Goal: Task Accomplishment & Management: Manage account settings

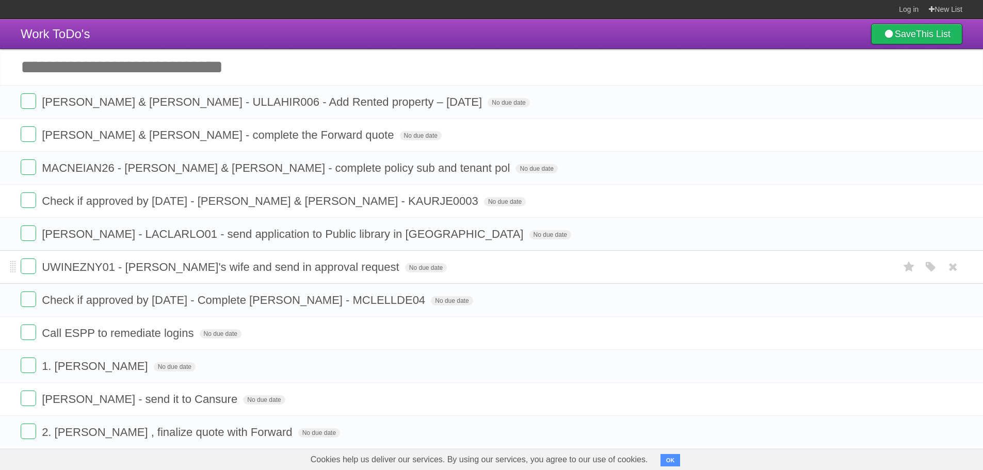
click at [255, 267] on span "UWINEZNY01 - [PERSON_NAME]'s wife and send in approval request" at bounding box center [222, 267] width 360 height 13
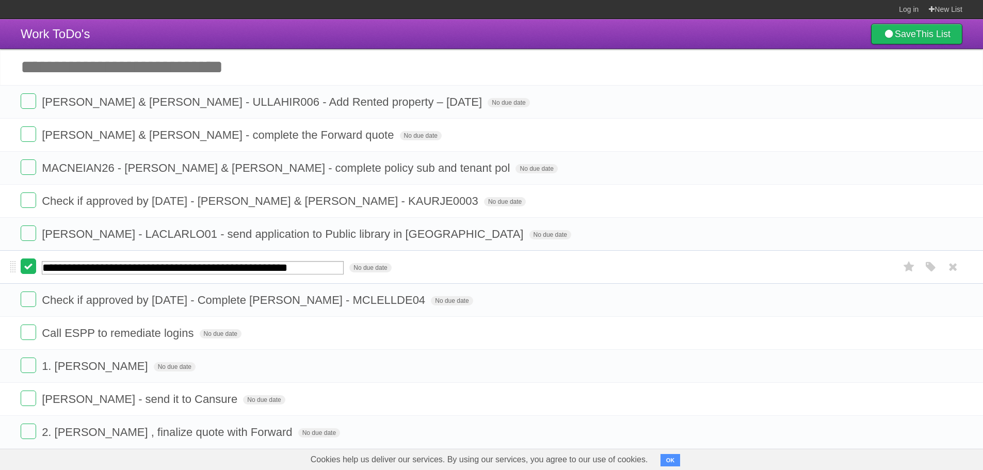
click at [27, 274] on label at bounding box center [28, 266] width 15 height 15
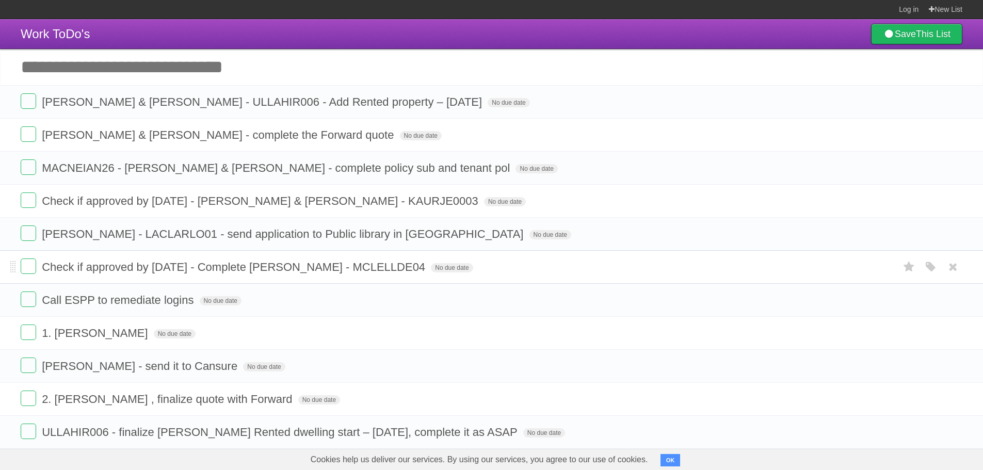
click at [416, 263] on span "Check if approved by [DATE] - Complete [PERSON_NAME] - MCLELLDE04" at bounding box center [235, 267] width 386 height 13
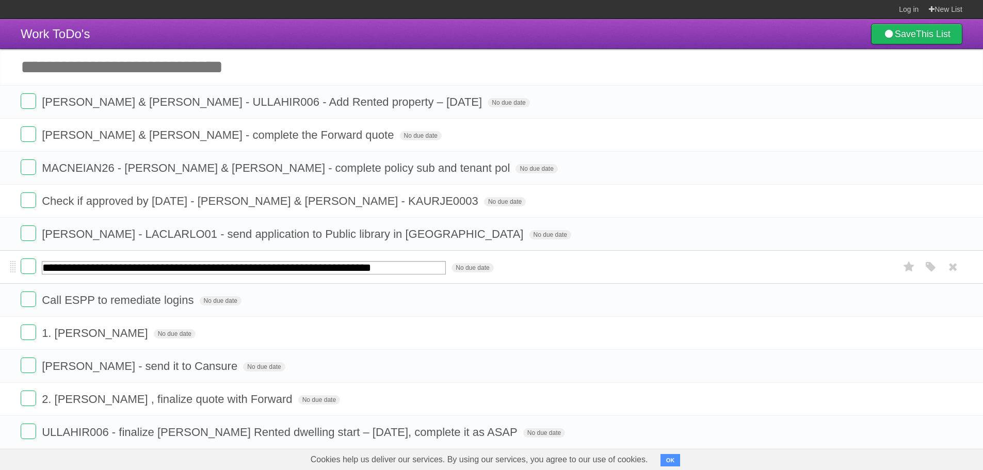
click at [416, 263] on input "**********" at bounding box center [244, 267] width 404 height 13
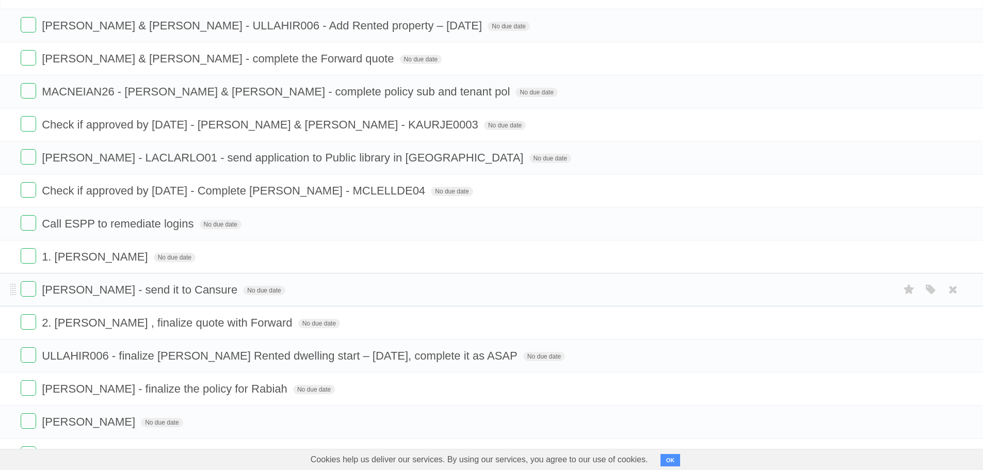
scroll to position [103, 0]
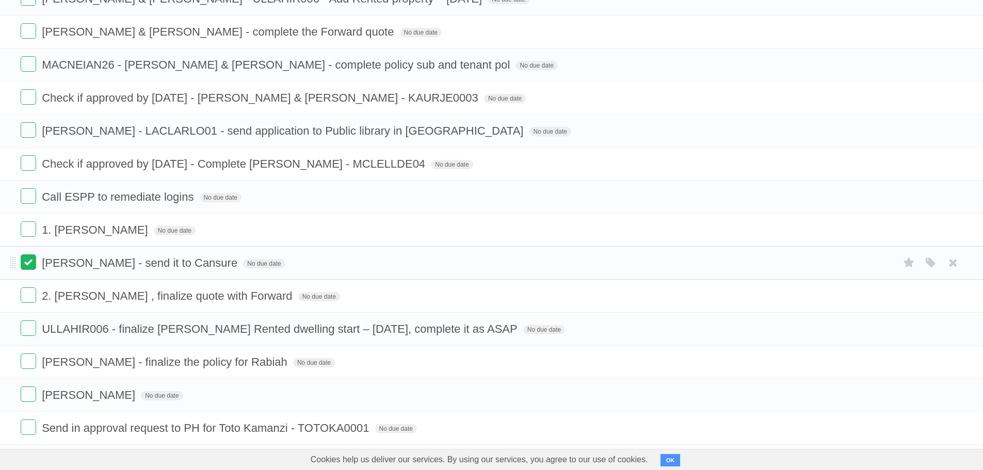
click at [29, 259] on label at bounding box center [28, 261] width 15 height 15
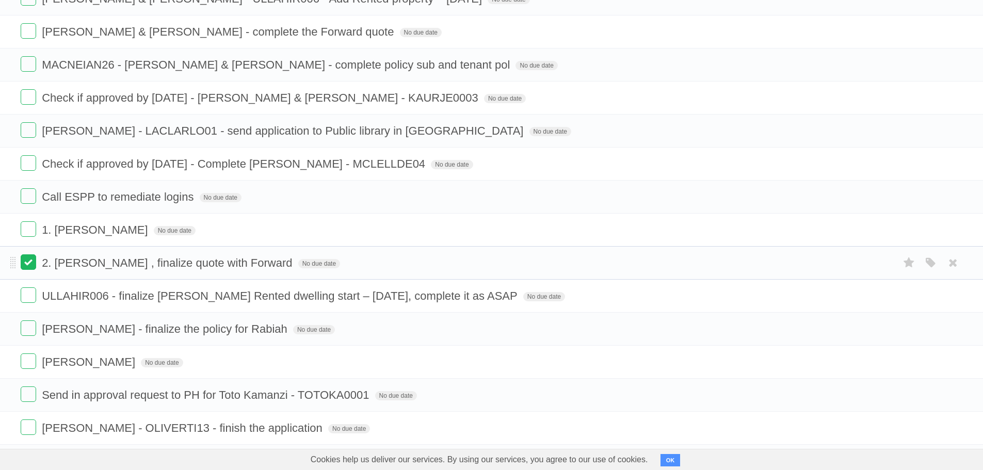
click at [30, 260] on label at bounding box center [28, 261] width 15 height 15
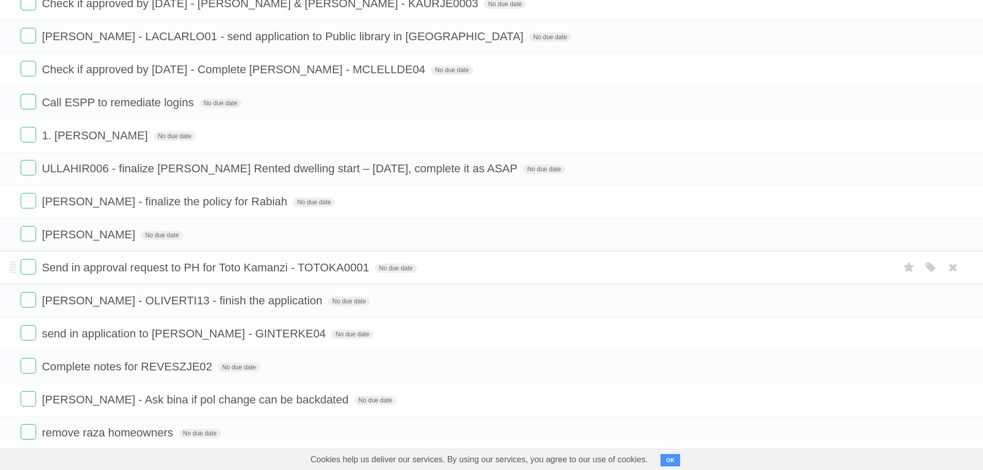
scroll to position [206, 0]
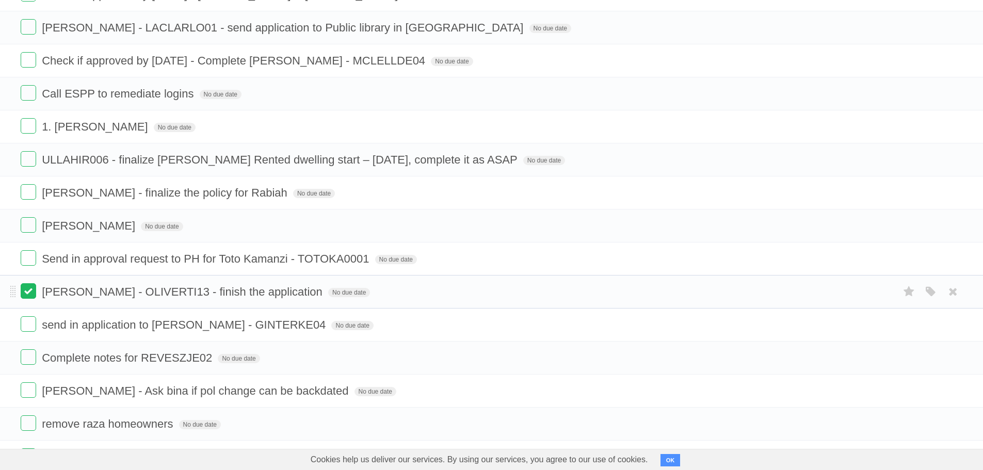
click at [22, 286] on label at bounding box center [28, 290] width 15 height 15
click at [26, 259] on label at bounding box center [28, 257] width 15 height 15
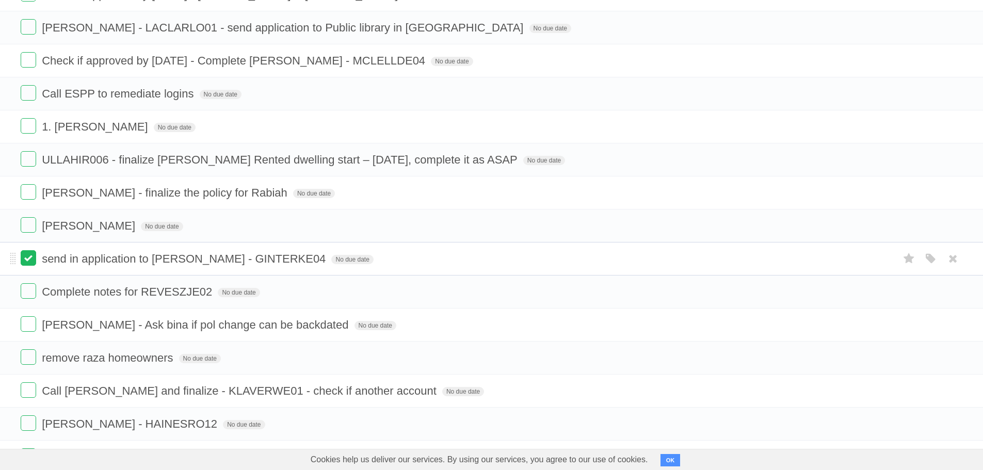
click at [34, 259] on label at bounding box center [28, 257] width 15 height 15
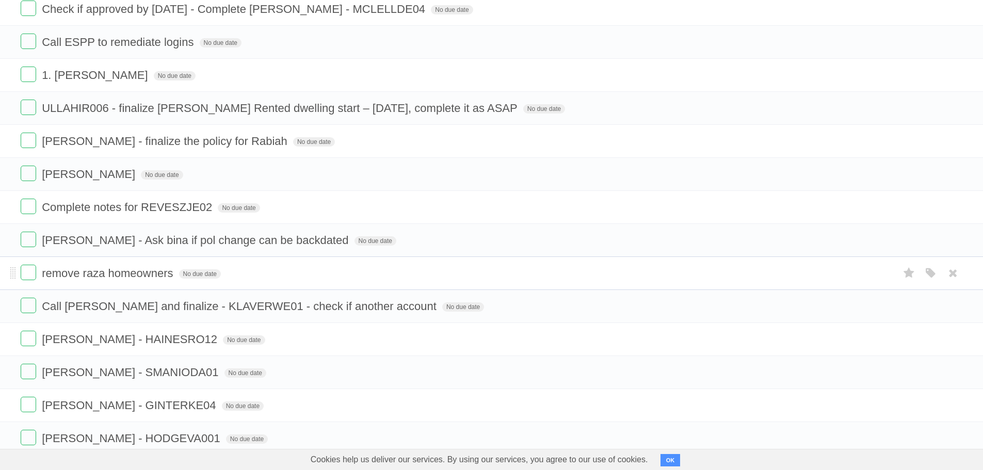
scroll to position [310, 0]
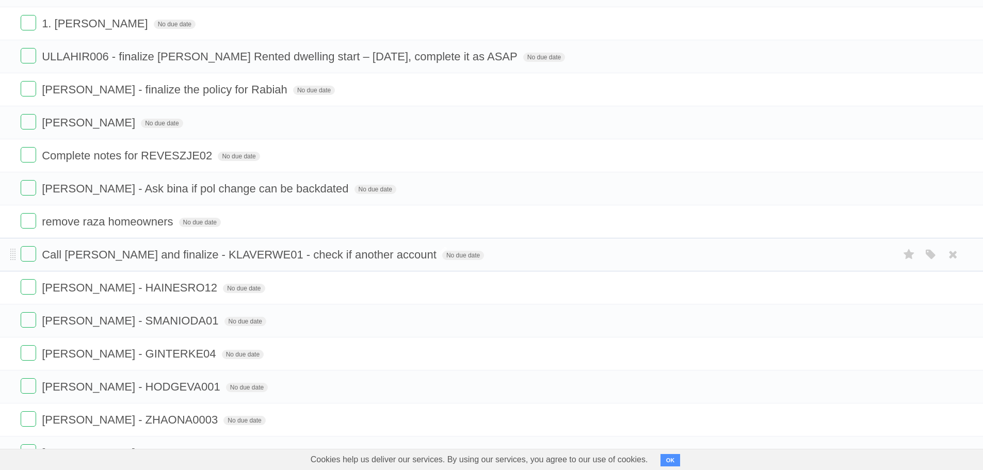
click at [210, 256] on span "Call [PERSON_NAME] and finalize - KLAVERWE01 - check if another account" at bounding box center [240, 254] width 397 height 13
click at [249, 257] on span "Call [PERSON_NAME] and finalize - KLAVERWE01 - check if another account" at bounding box center [240, 254] width 397 height 13
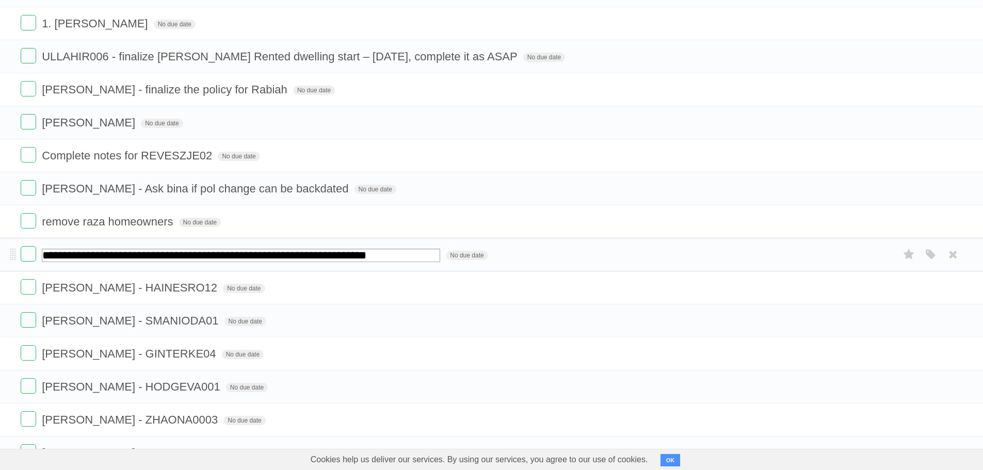
click at [249, 257] on input "**********" at bounding box center [241, 255] width 398 height 13
